Goal: Transaction & Acquisition: Obtain resource

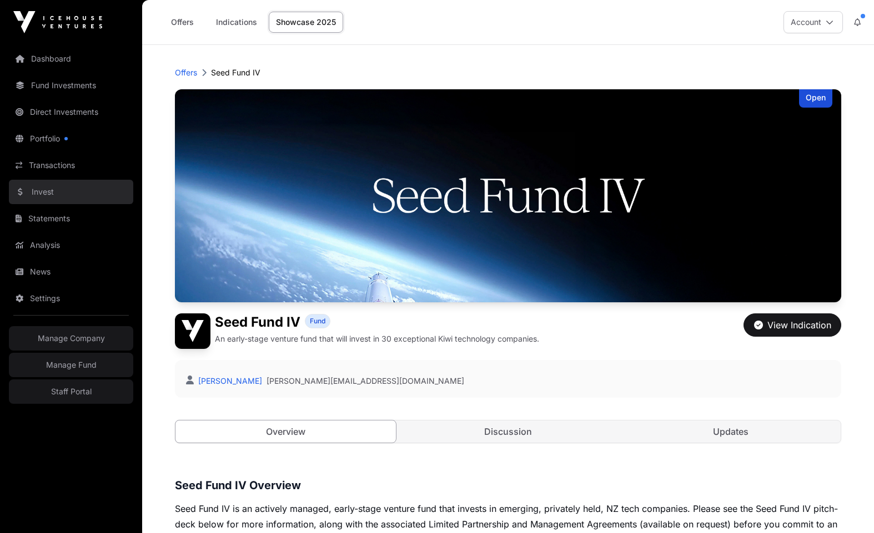
click at [57, 188] on link "Invest" at bounding box center [71, 192] width 124 height 24
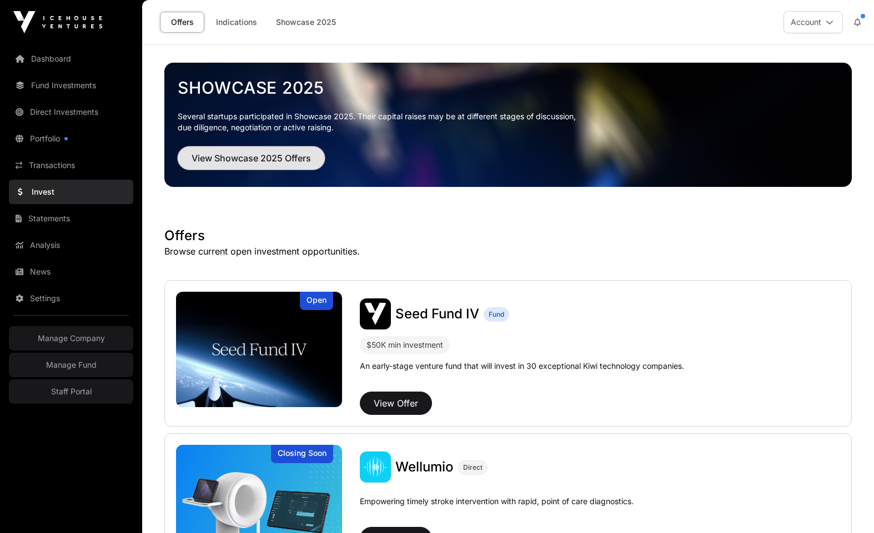
click at [261, 162] on span "View Showcase 2025 Offers" at bounding box center [251, 158] width 119 height 13
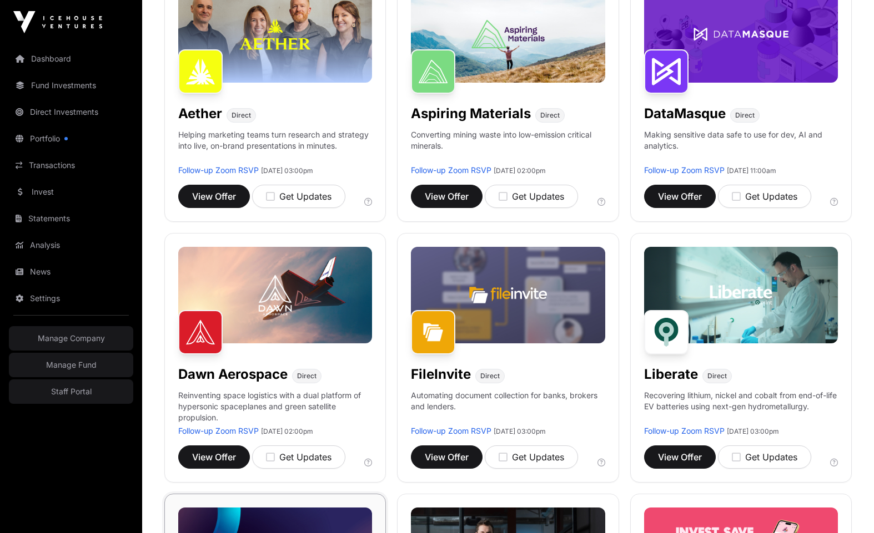
scroll to position [202, 0]
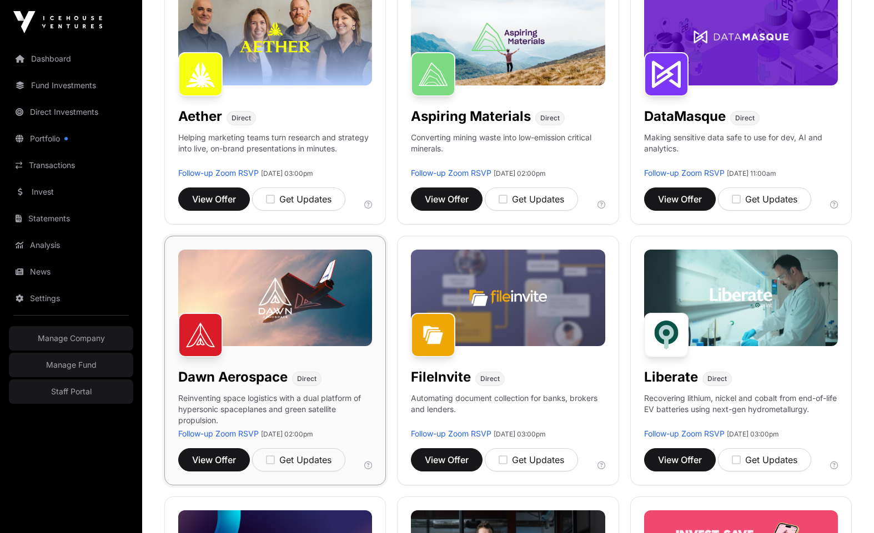
click at [274, 406] on p "Reinventing space logistics with a dual platform of hypersonic spaceplanes and …" at bounding box center [275, 411] width 194 height 36
click at [211, 460] on span "View Offer" at bounding box center [214, 460] width 44 height 13
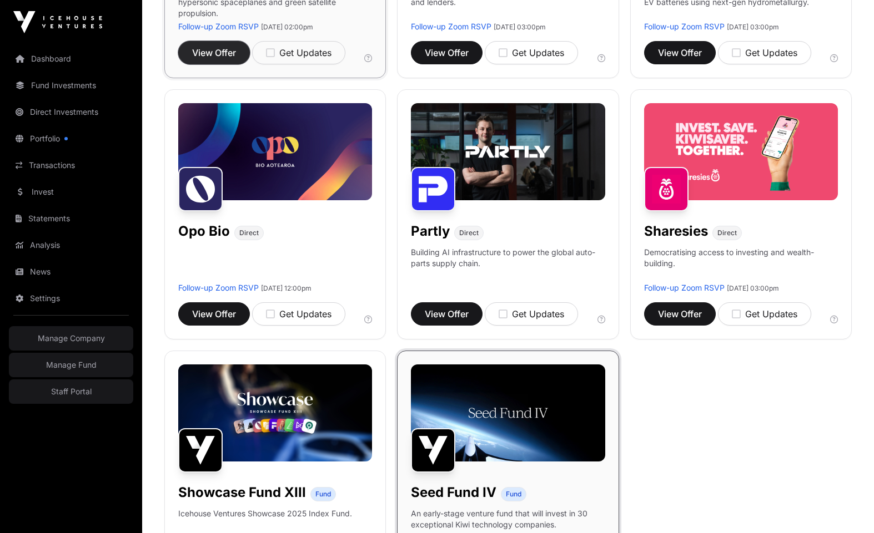
scroll to position [584, 0]
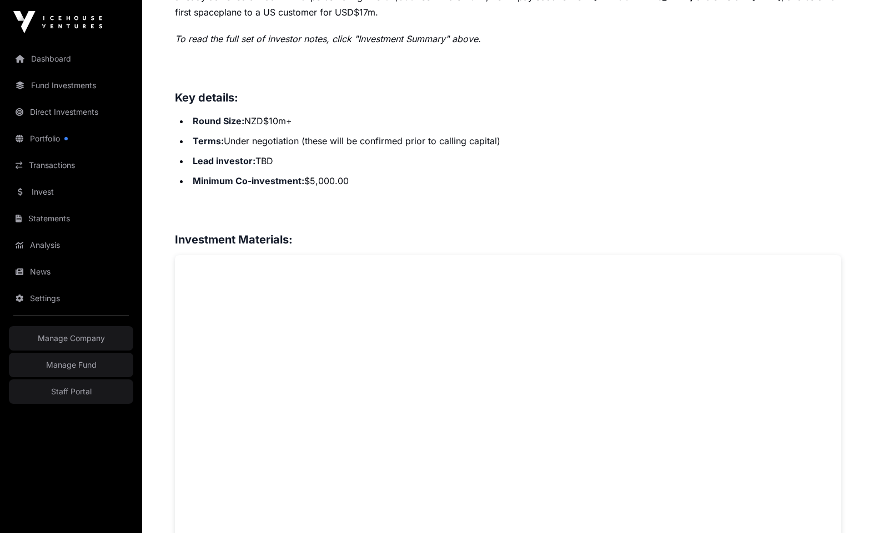
scroll to position [656, 0]
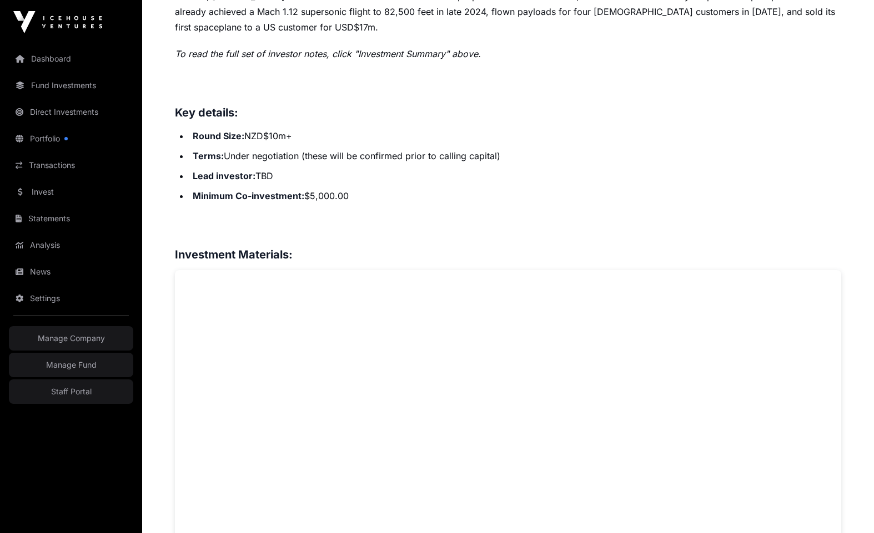
click at [531, 216] on div "Overview: [PERSON_NAME] Aerospace, founded in [DATE], is a space transportation…" at bounding box center [508, 473] width 666 height 1227
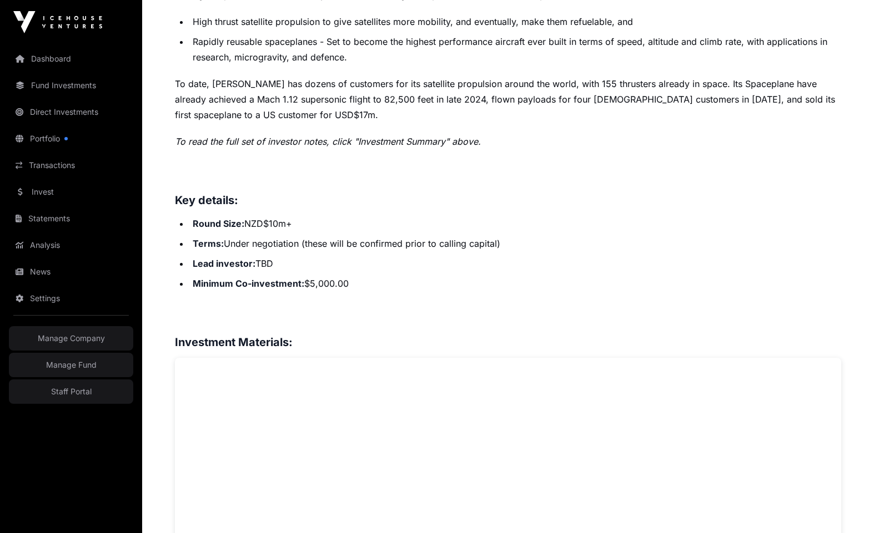
scroll to position [570, 0]
